Goal: Task Accomplishment & Management: Complete application form

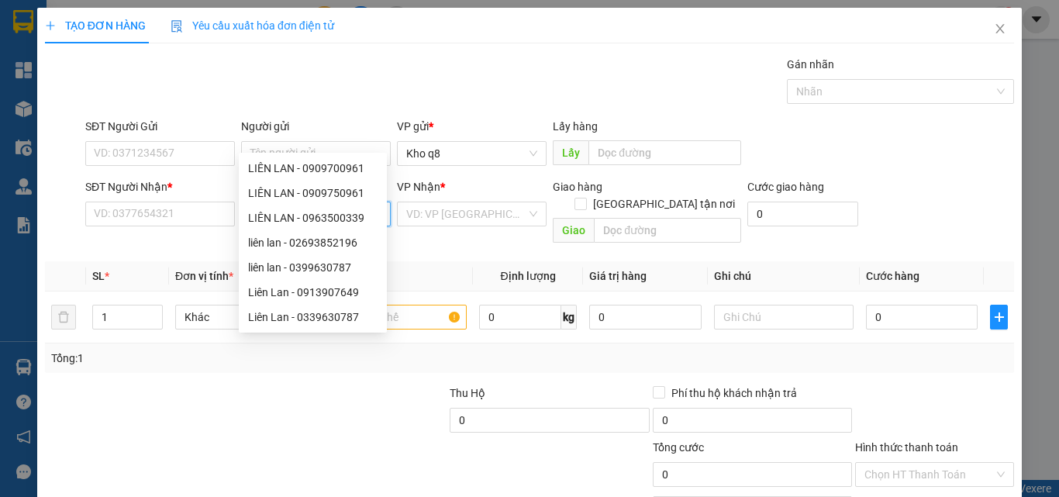
click at [292, 206] on input "ly" at bounding box center [308, 214] width 116 height 17
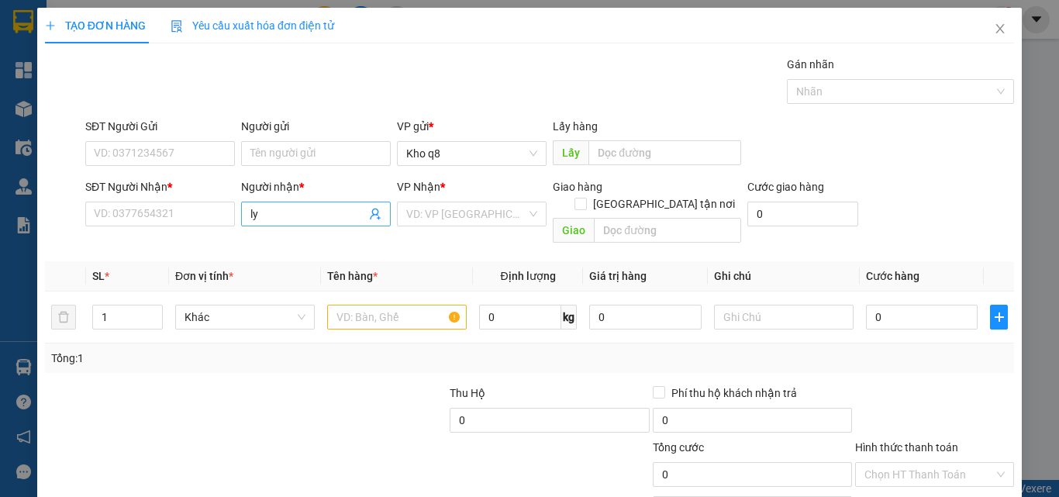
scroll to position [77, 0]
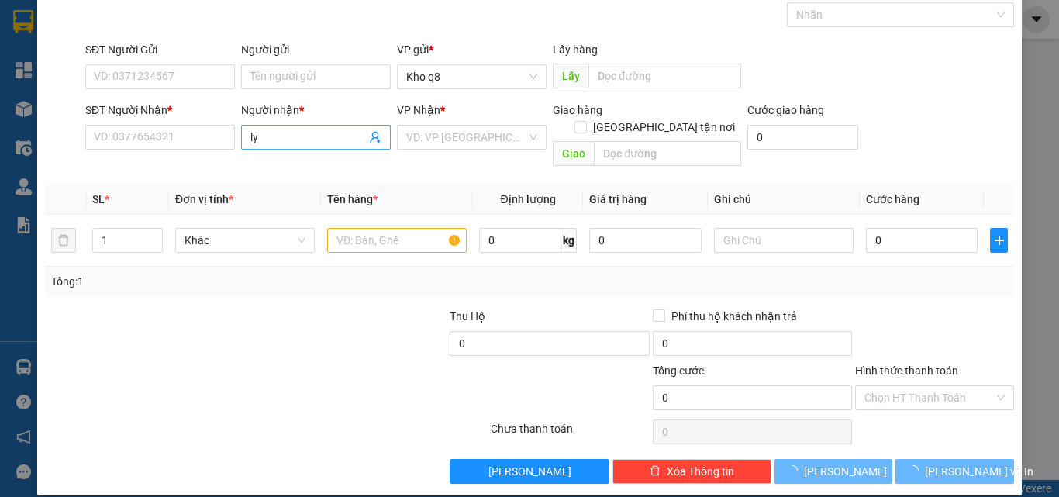
click at [294, 137] on input "ly" at bounding box center [308, 137] width 116 height 17
type input "ly"
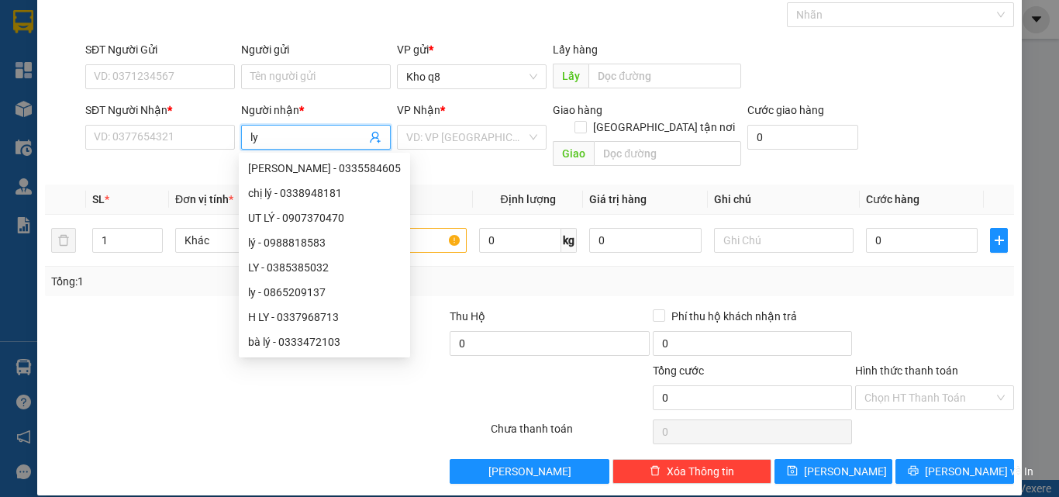
click at [343, 139] on input "ly" at bounding box center [308, 137] width 116 height 17
click at [193, 344] on div at bounding box center [144, 335] width 202 height 54
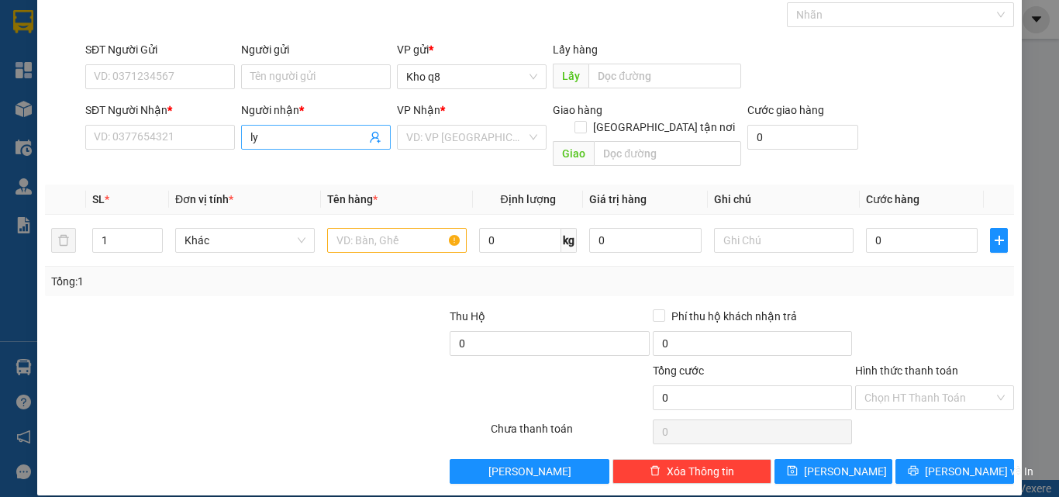
click at [343, 134] on input "ly" at bounding box center [308, 137] width 116 height 17
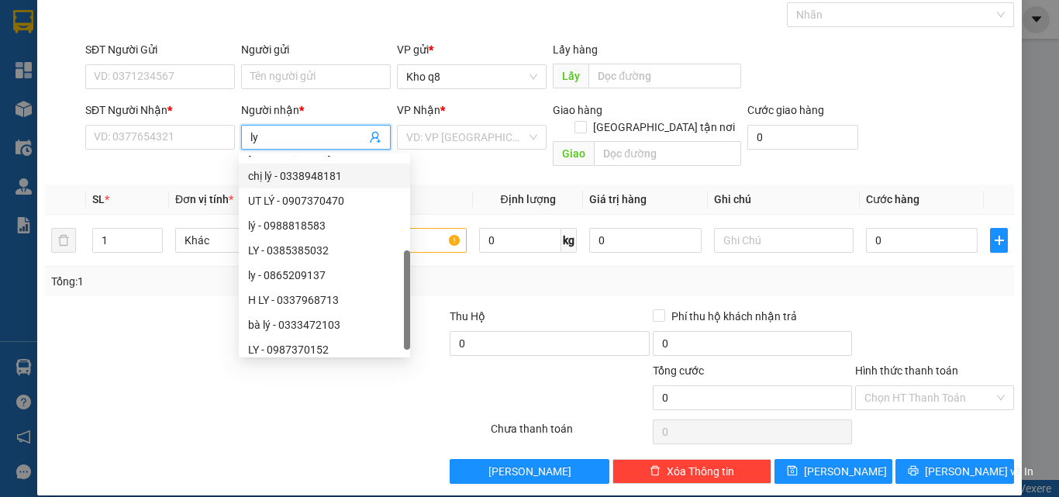
scroll to position [50, 0]
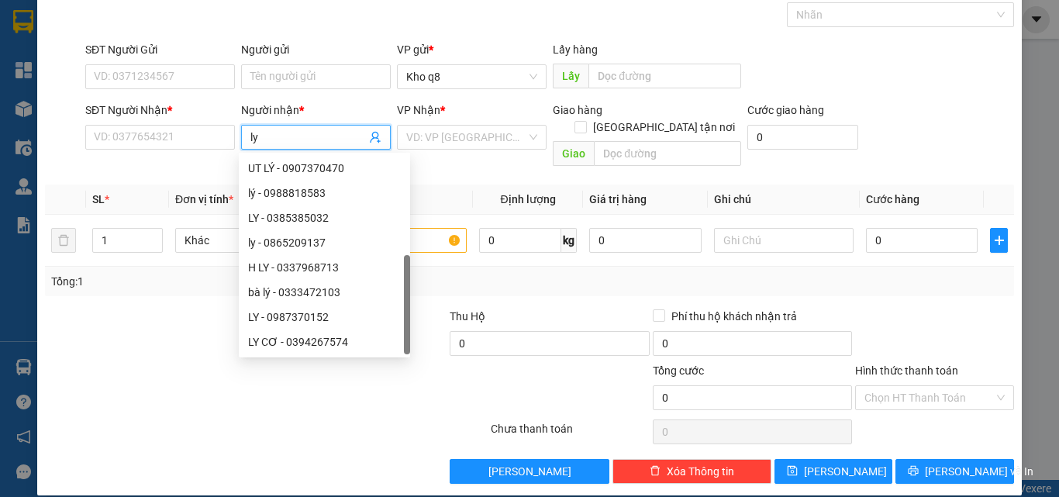
drag, startPoint x: 386, startPoint y: 192, endPoint x: 392, endPoint y: 368, distance: 176.2
click at [392, 368] on body "Kết quả tìm kiếm ( 0 ) Bộ lọc Ngày tạo đơn gần nhất No Data khoq8.cohai 1 Tổng …" at bounding box center [529, 248] width 1059 height 497
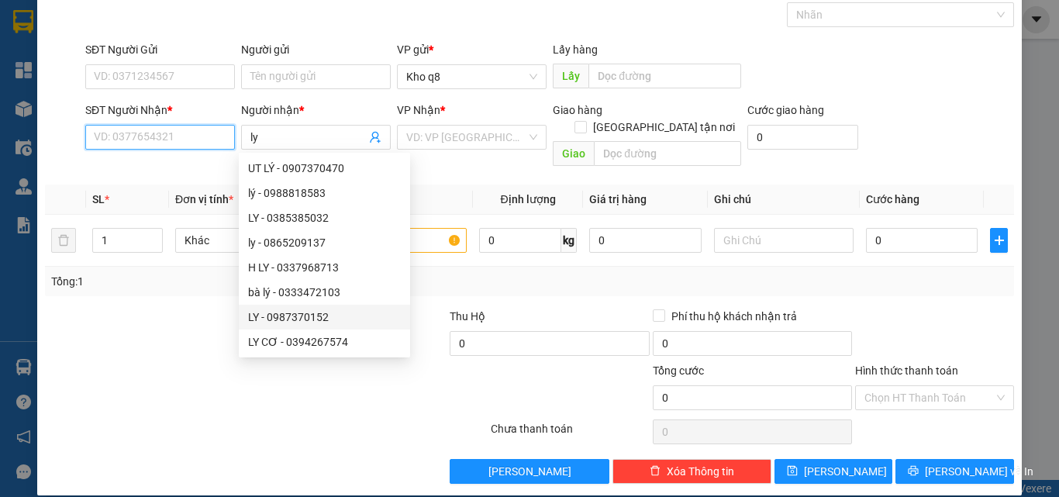
click at [129, 136] on input "SĐT Người Nhận *" at bounding box center [160, 137] width 150 height 25
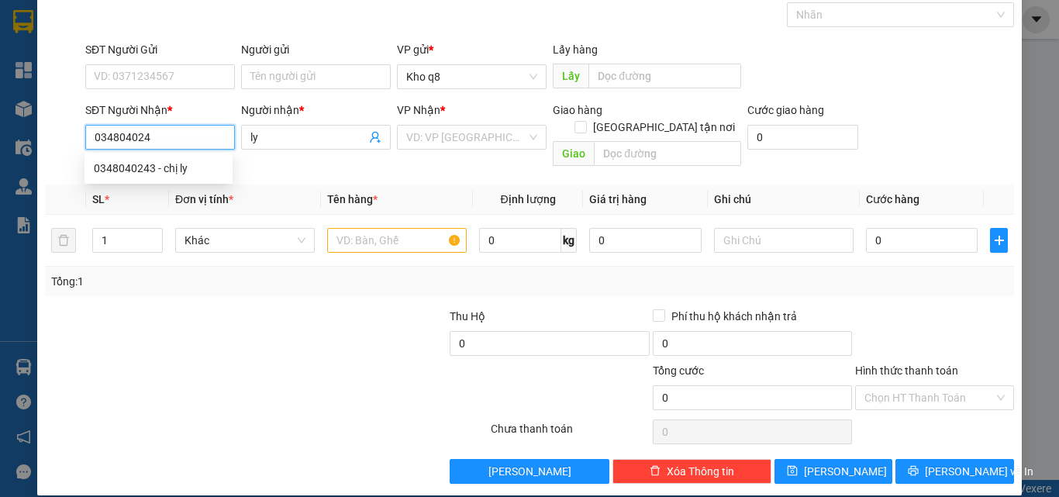
type input "0348040243"
click at [121, 168] on div "0348040243 - chị ly" at bounding box center [159, 168] width 130 height 17
type input "chị [PERSON_NAME]"
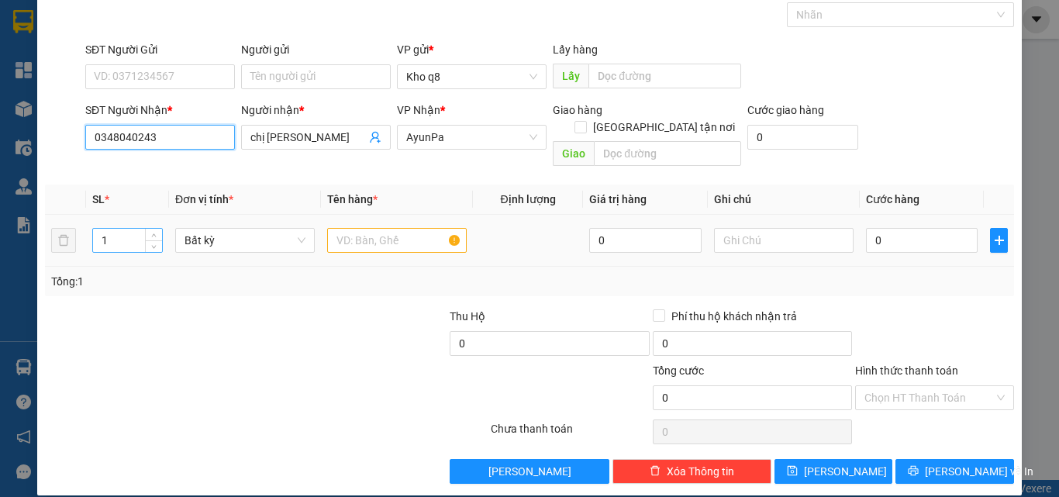
type input "0348040243"
click at [114, 229] on input "1" at bounding box center [127, 240] width 69 height 23
type input "3"
click at [347, 228] on input "text" at bounding box center [397, 240] width 140 height 25
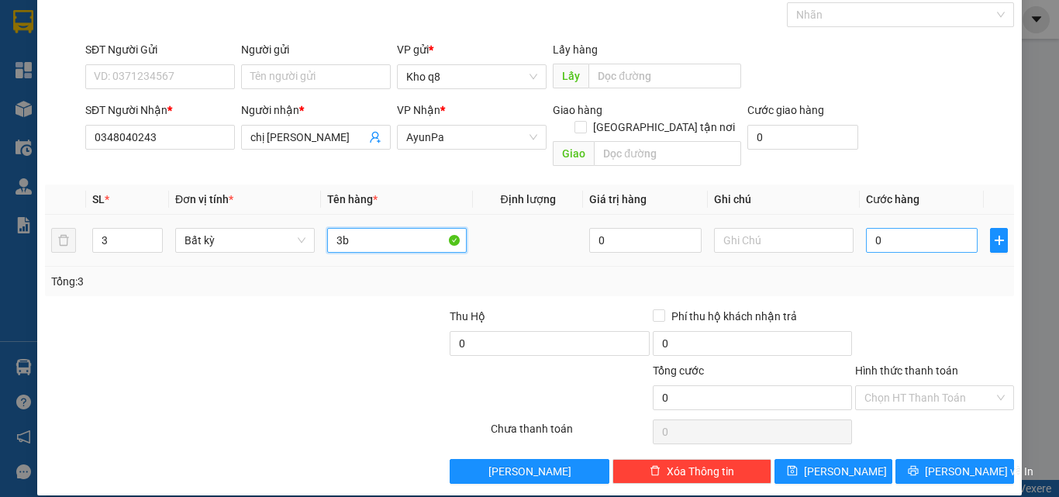
type input "3b"
click at [897, 228] on input "0" at bounding box center [922, 240] width 112 height 25
type input "2"
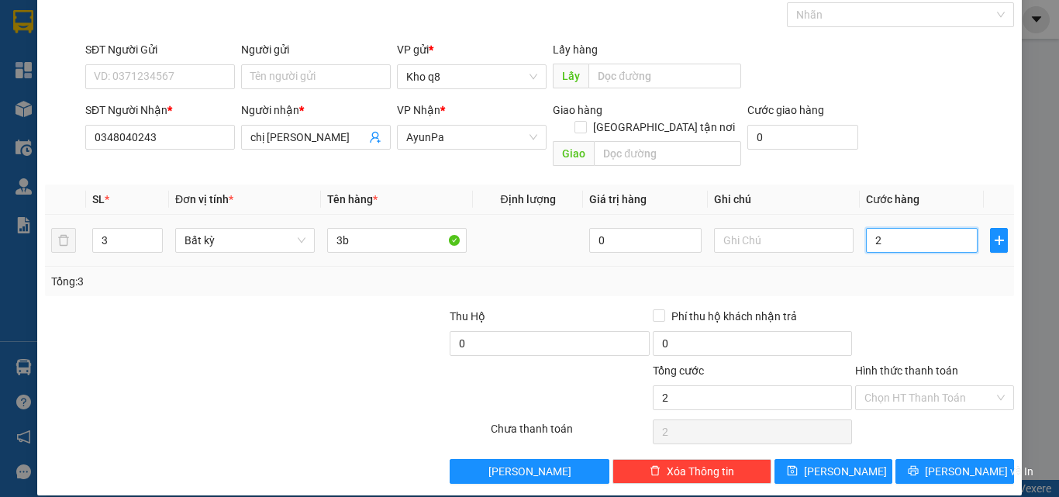
type input "24"
type input "240"
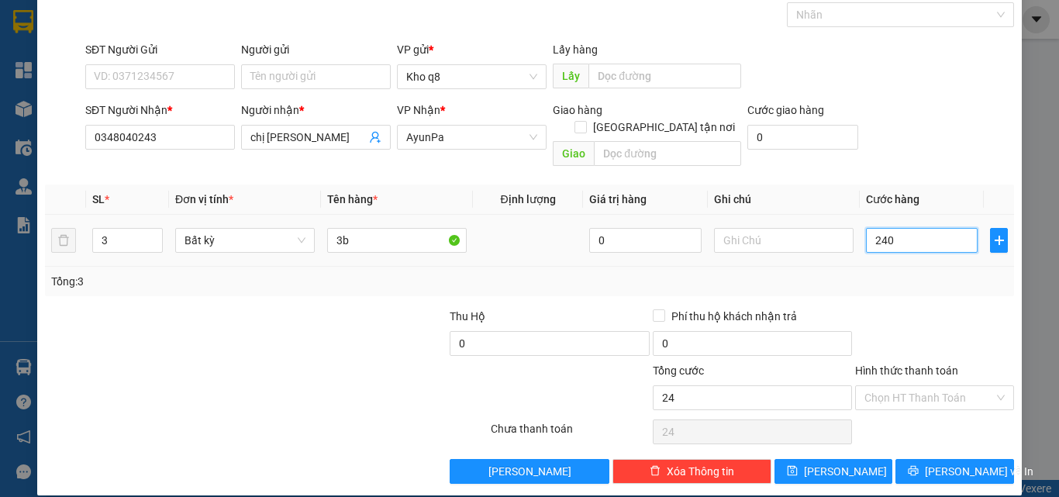
type input "240"
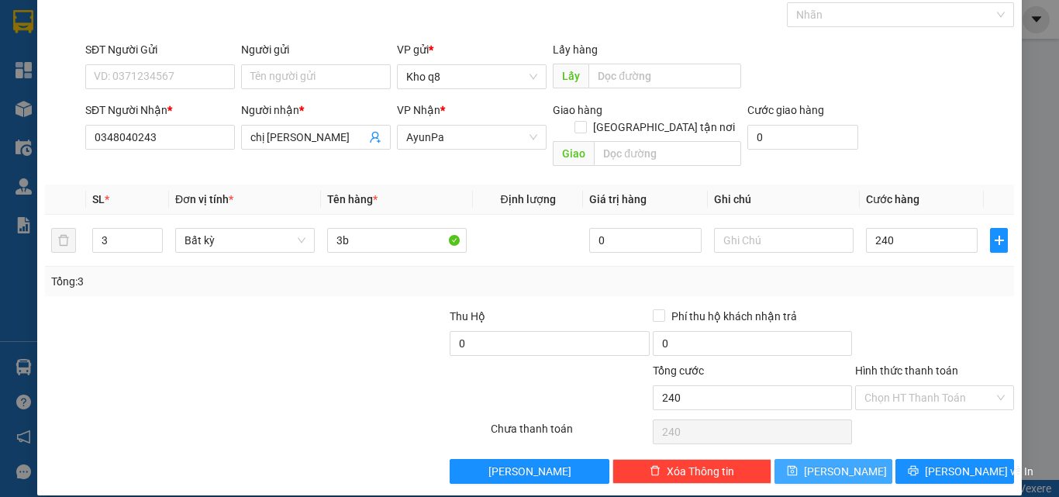
type input "240.000"
click at [834, 463] on span "[PERSON_NAME]" at bounding box center [845, 471] width 83 height 17
type input "1"
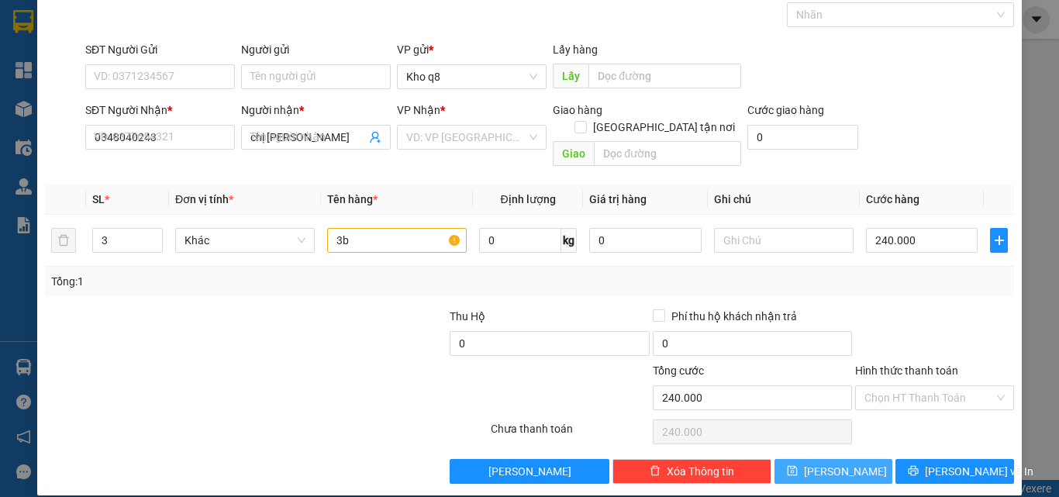
type input "0"
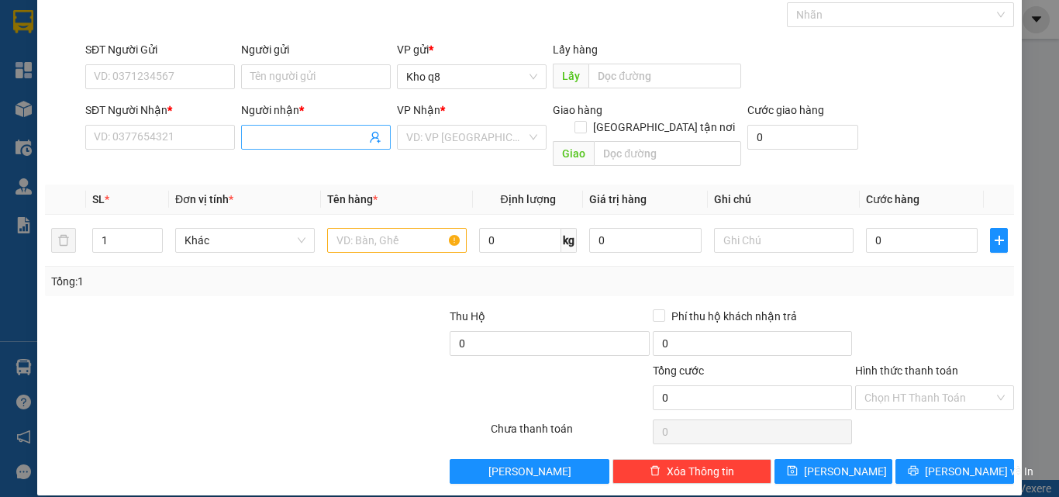
click at [293, 135] on input "Người nhận *" at bounding box center [308, 137] width 116 height 17
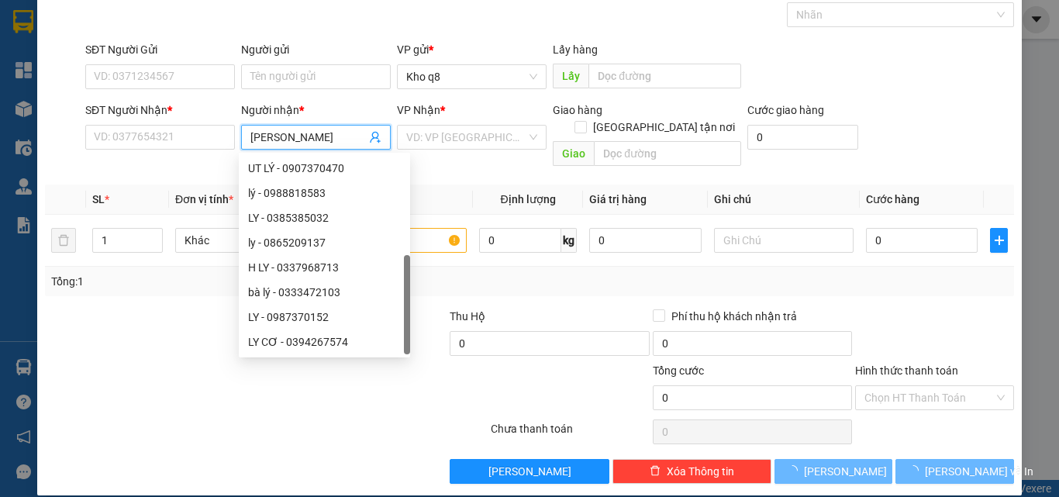
type input "[PERSON_NAME]"
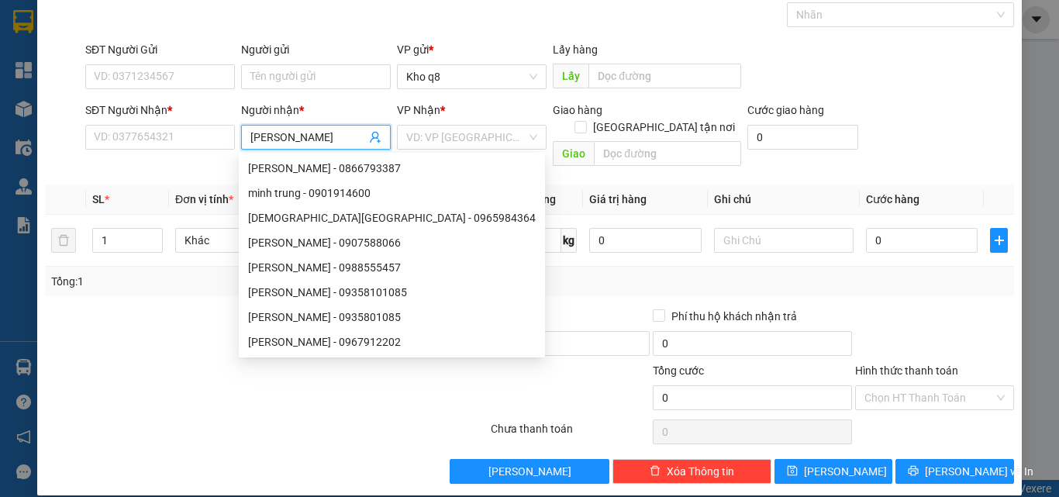
scroll to position [0, 0]
click at [315, 171] on div "[PERSON_NAME] - 0866793387" at bounding box center [392, 168] width 288 height 17
type input "0866793387"
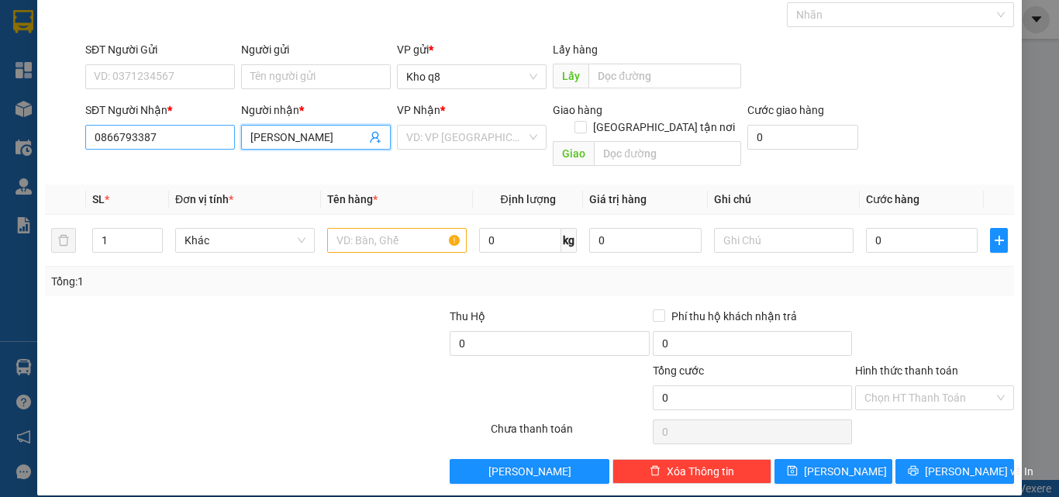
type input "[PERSON_NAME]"
click at [165, 135] on input "0866793387" at bounding box center [160, 137] width 150 height 25
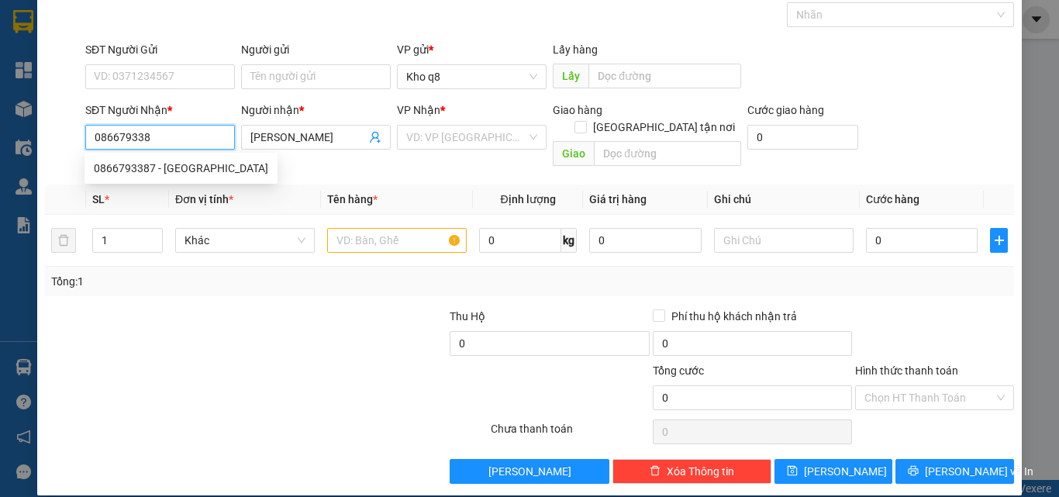
type input "0866793387"
click at [178, 167] on div "0866793387 - [GEOGRAPHIC_DATA]" at bounding box center [181, 168] width 174 height 17
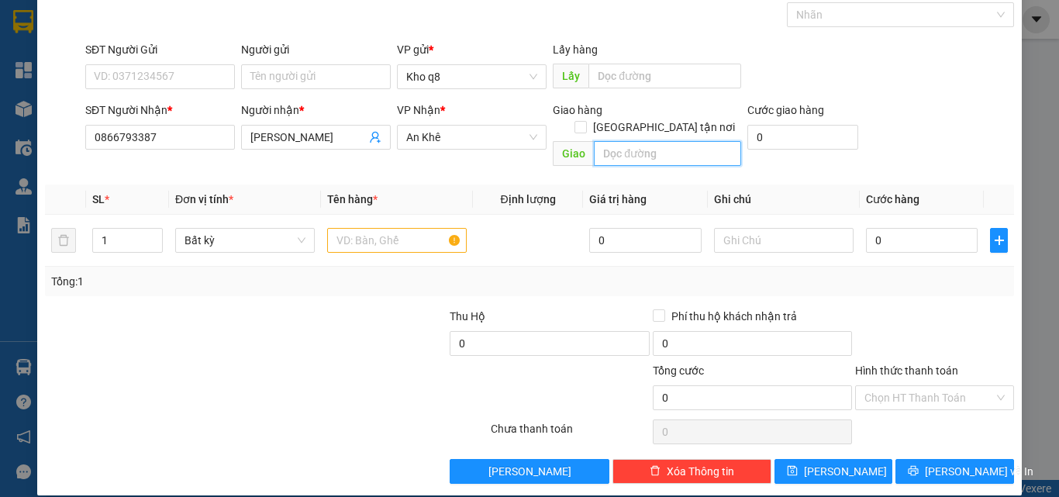
click at [613, 141] on input "text" at bounding box center [667, 153] width 147 height 25
type input "Iapa"
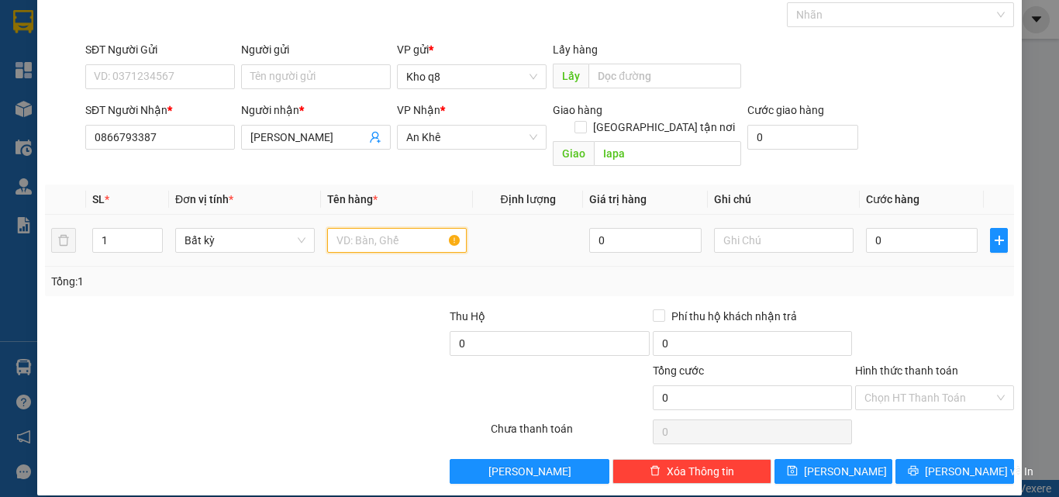
click at [362, 228] on input "text" at bounding box center [397, 240] width 140 height 25
type input "1th"
click at [876, 230] on input "0" at bounding box center [922, 240] width 112 height 25
type input "8"
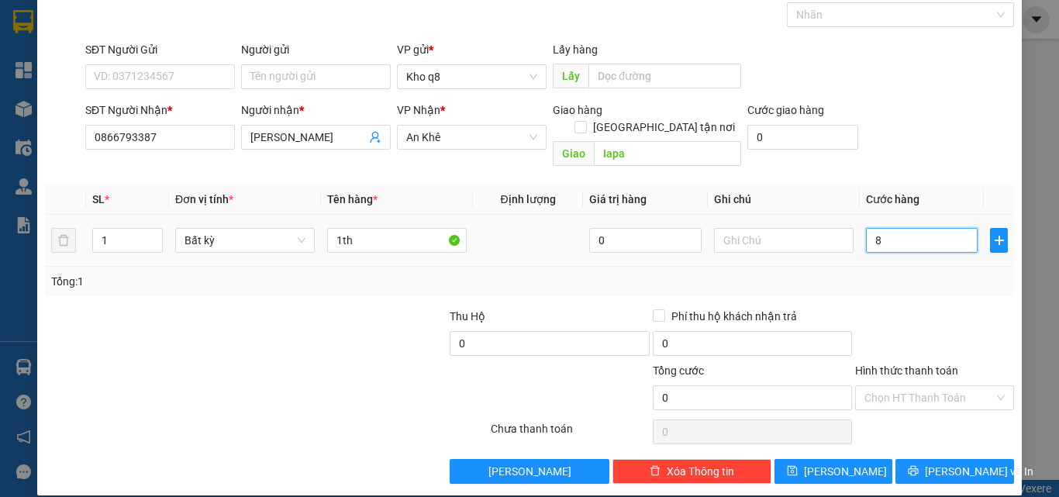
type input "8"
type input "80"
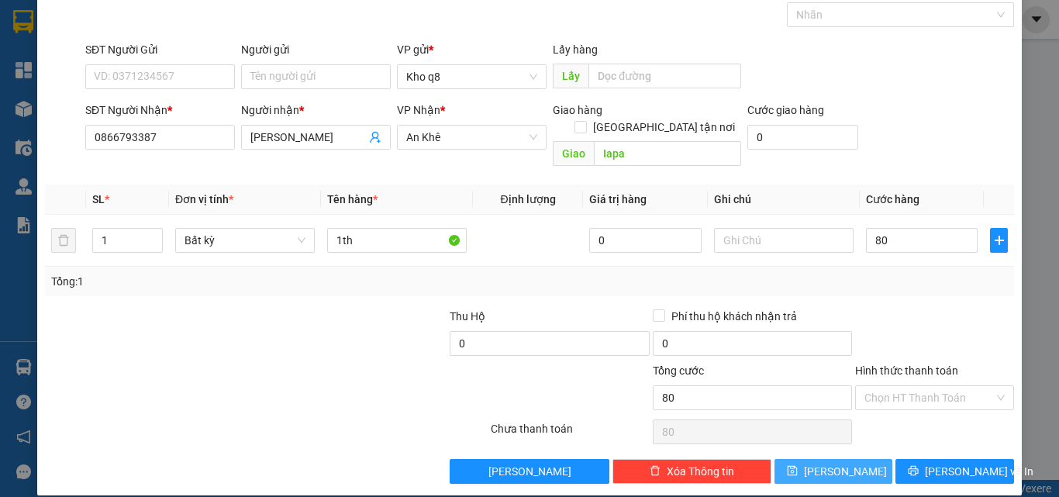
type input "80.000"
click at [832, 463] on span "[PERSON_NAME]" at bounding box center [845, 471] width 83 height 17
type input "0"
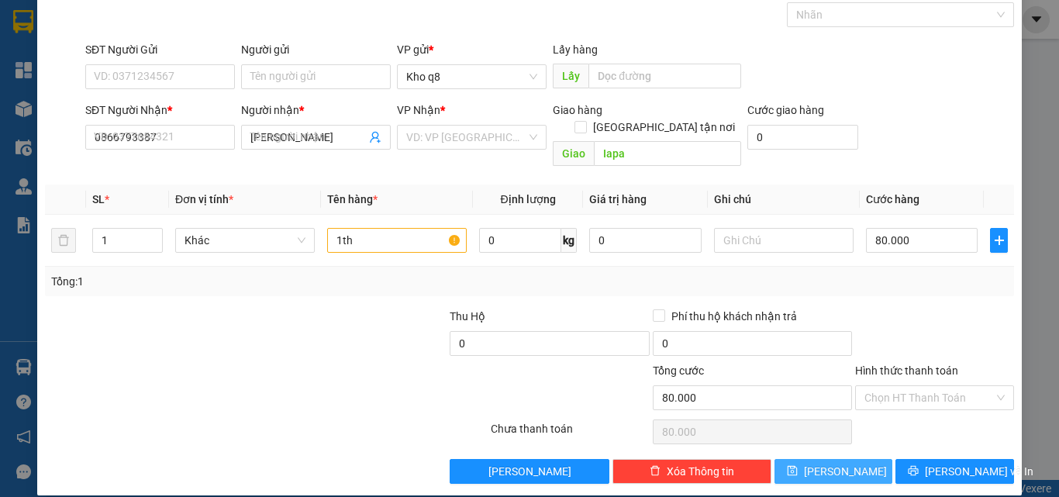
type input "0"
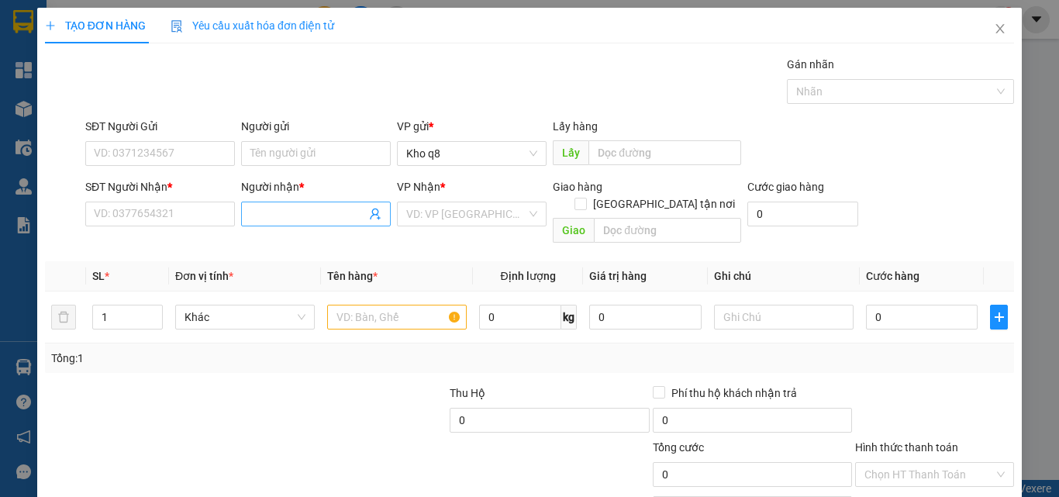
click at [266, 212] on input "Người nhận *" at bounding box center [308, 214] width 116 height 17
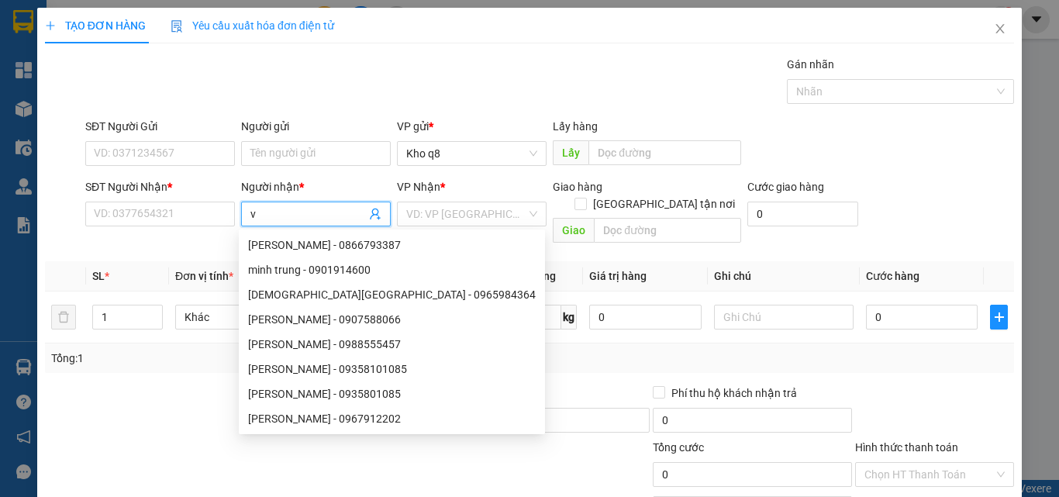
paste input "ă"
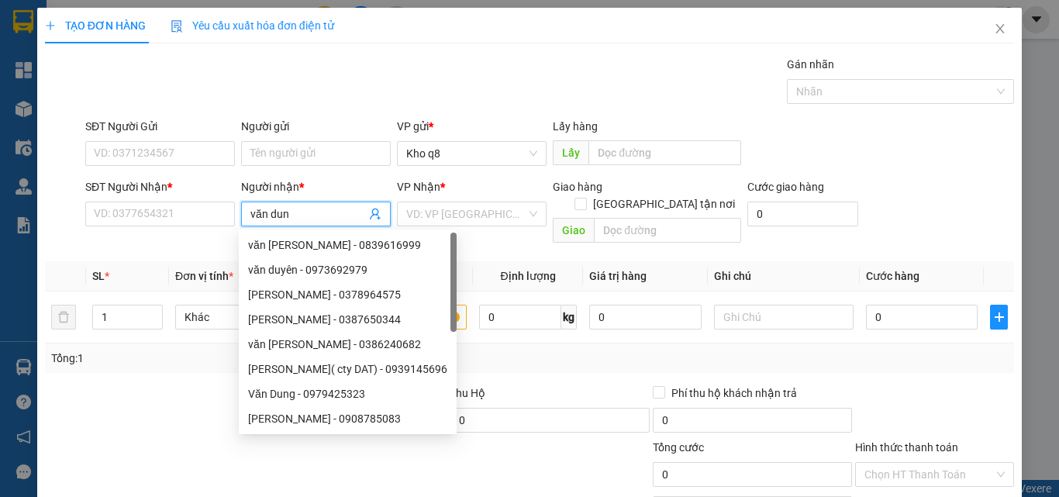
type input "văn dung"
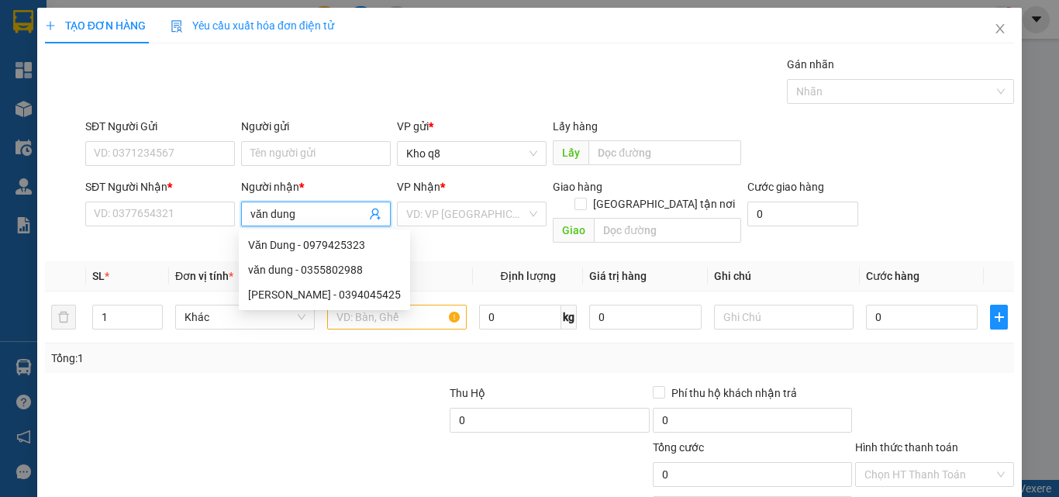
scroll to position [77, 0]
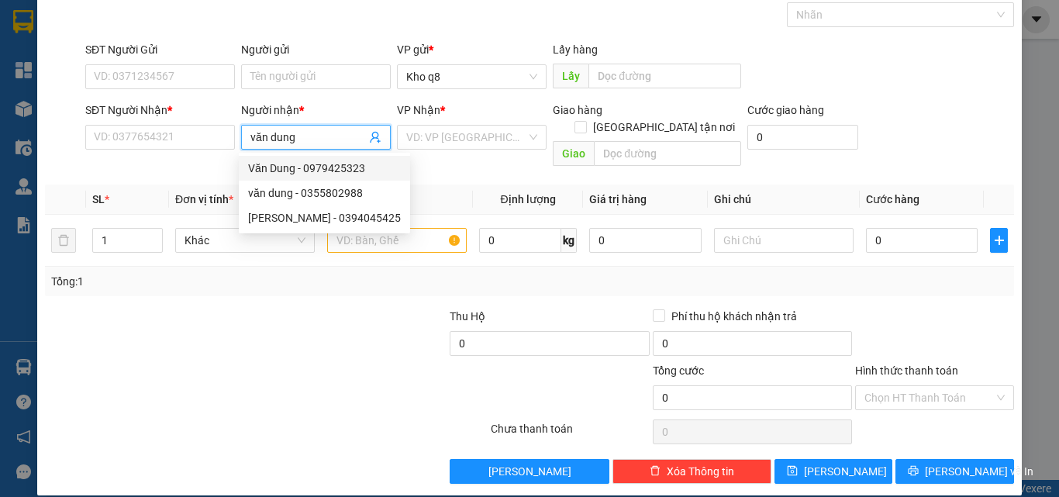
click at [337, 166] on div "Văn Dung - 0979425323" at bounding box center [324, 168] width 153 height 17
type input "0979425323"
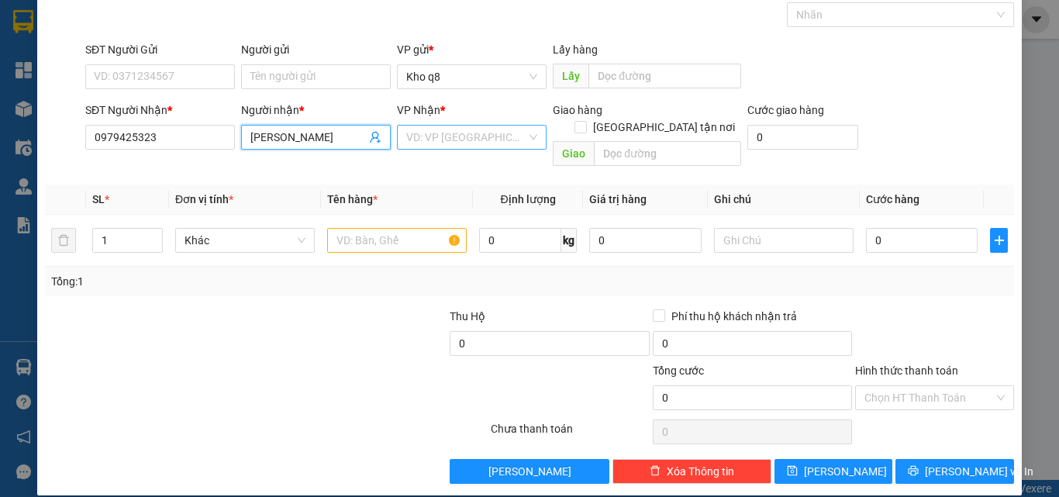
type input "[PERSON_NAME]"
click at [444, 132] on input "search" at bounding box center [466, 137] width 120 height 23
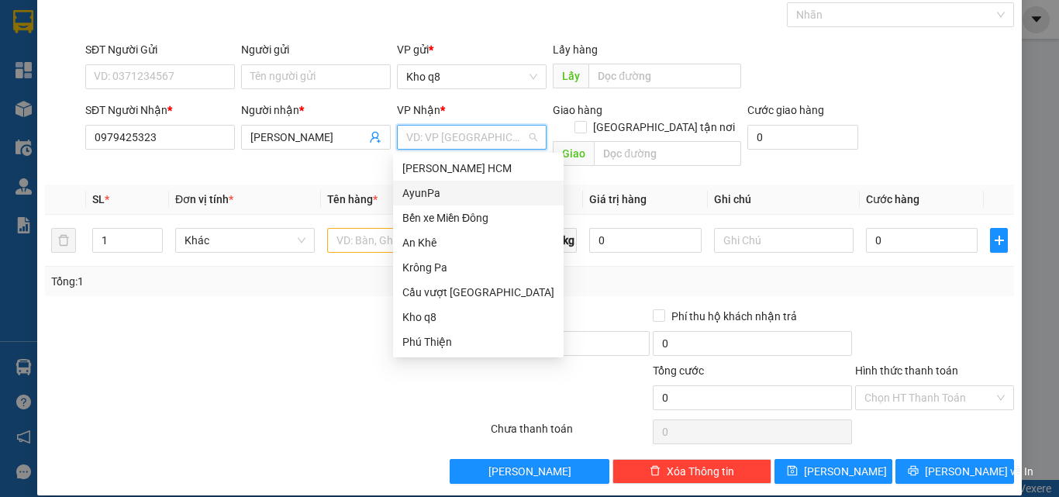
click at [430, 190] on div "AyunPa" at bounding box center [478, 193] width 152 height 17
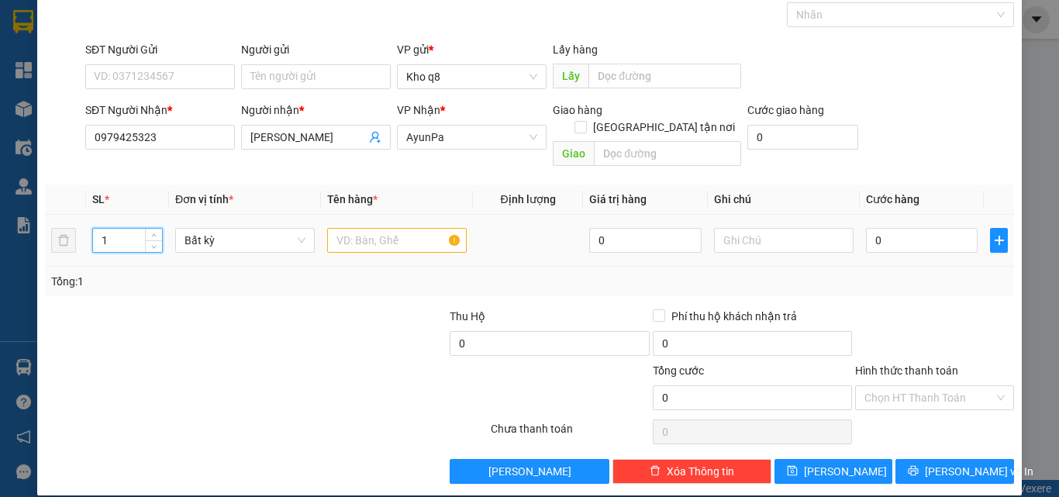
click at [122, 229] on input "1" at bounding box center [127, 240] width 69 height 23
type input "6"
click at [354, 228] on input "text" at bounding box center [397, 240] width 140 height 25
type input "6k"
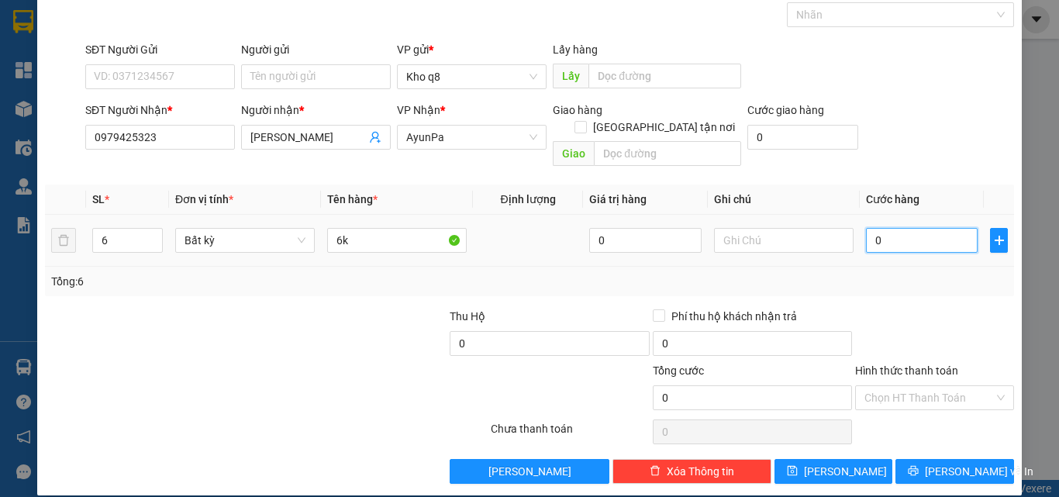
click at [891, 228] on input "0" at bounding box center [922, 240] width 112 height 25
type input "3"
type input "30"
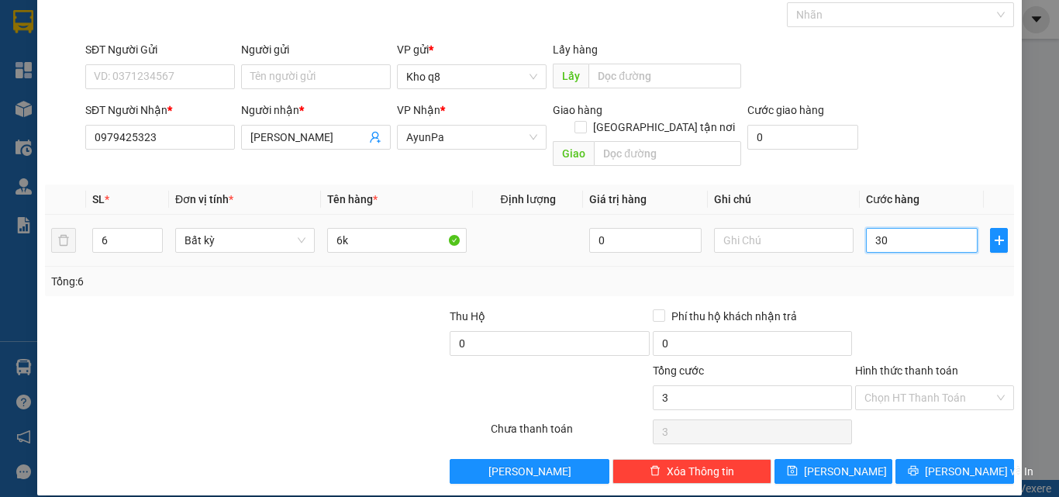
type input "30"
type input "300"
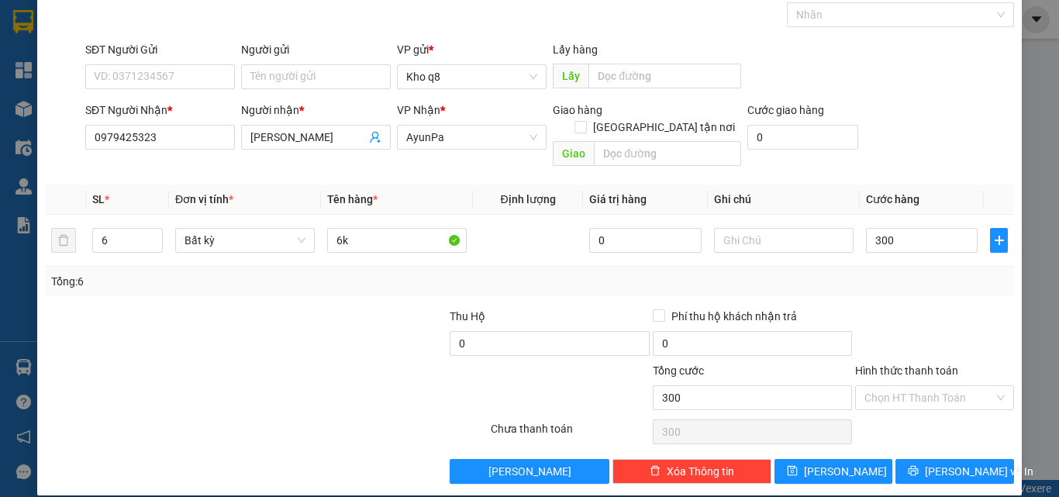
type input "300.000"
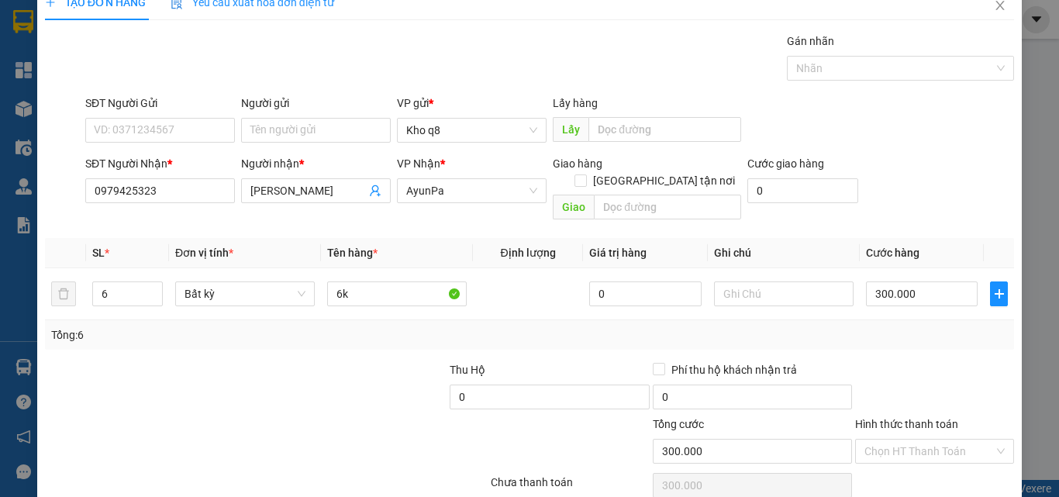
click at [842, 457] on div "Transit Pickup Surcharge Ids Transit Deliver Surcharge Ids Transit Deliver Surc…" at bounding box center [529, 285] width 969 height 505
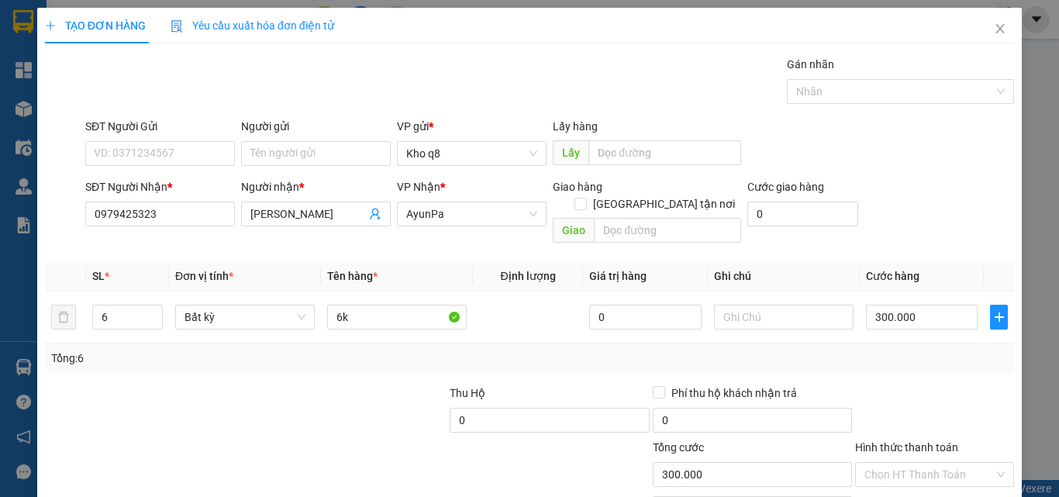
scroll to position [77, 0]
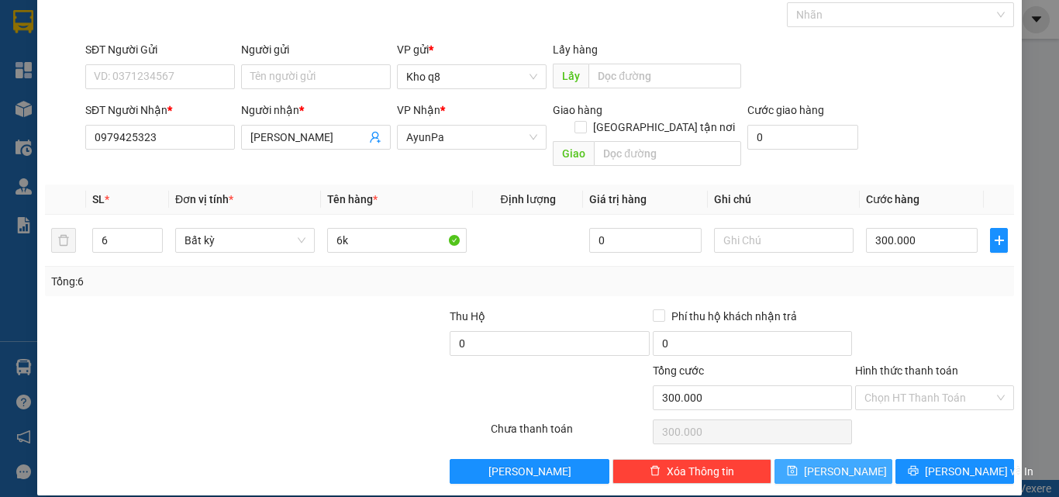
click at [841, 463] on span "[PERSON_NAME]" at bounding box center [845, 471] width 83 height 17
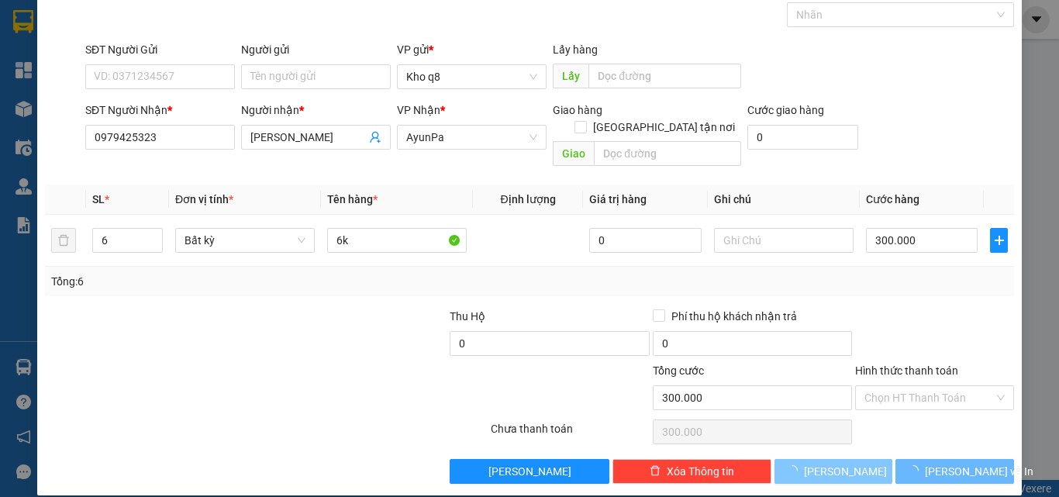
type input "1"
type input "0"
